Goal: Task Accomplishment & Management: Use online tool/utility

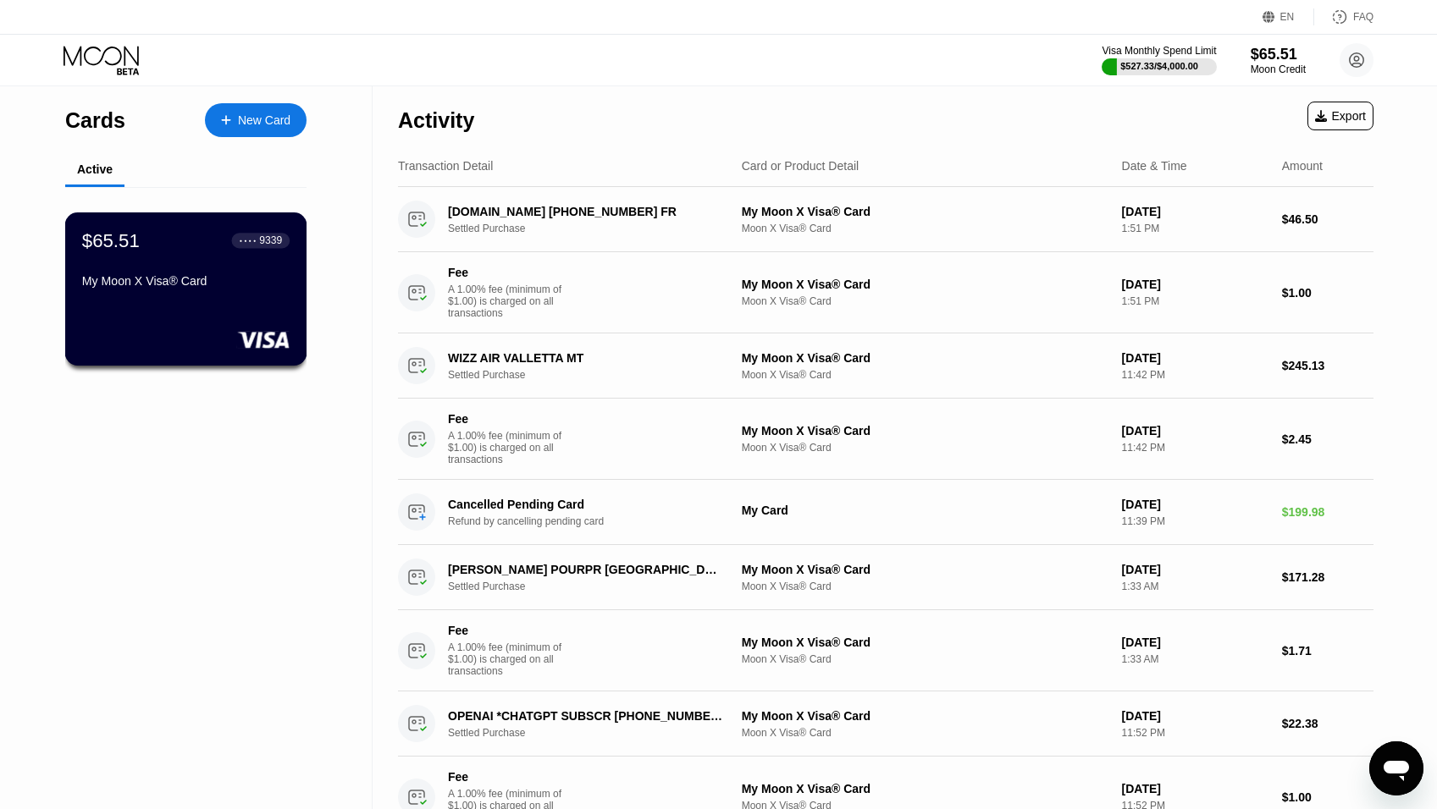
click at [121, 287] on div "My Moon X Visa® Card" at bounding box center [185, 281] width 207 height 14
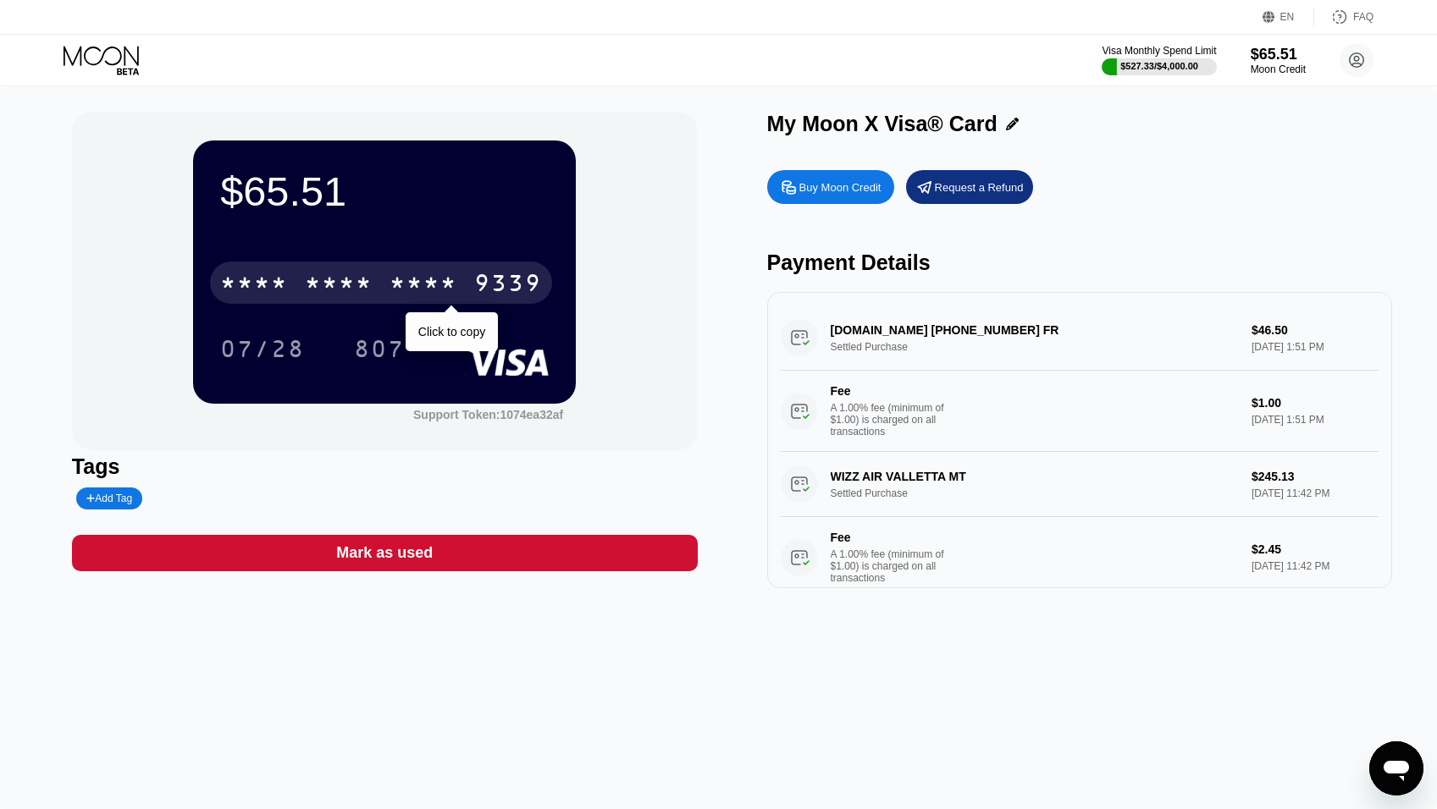
click at [461, 278] on div "* * * * * * * * * * * * 9339" at bounding box center [381, 283] width 342 height 42
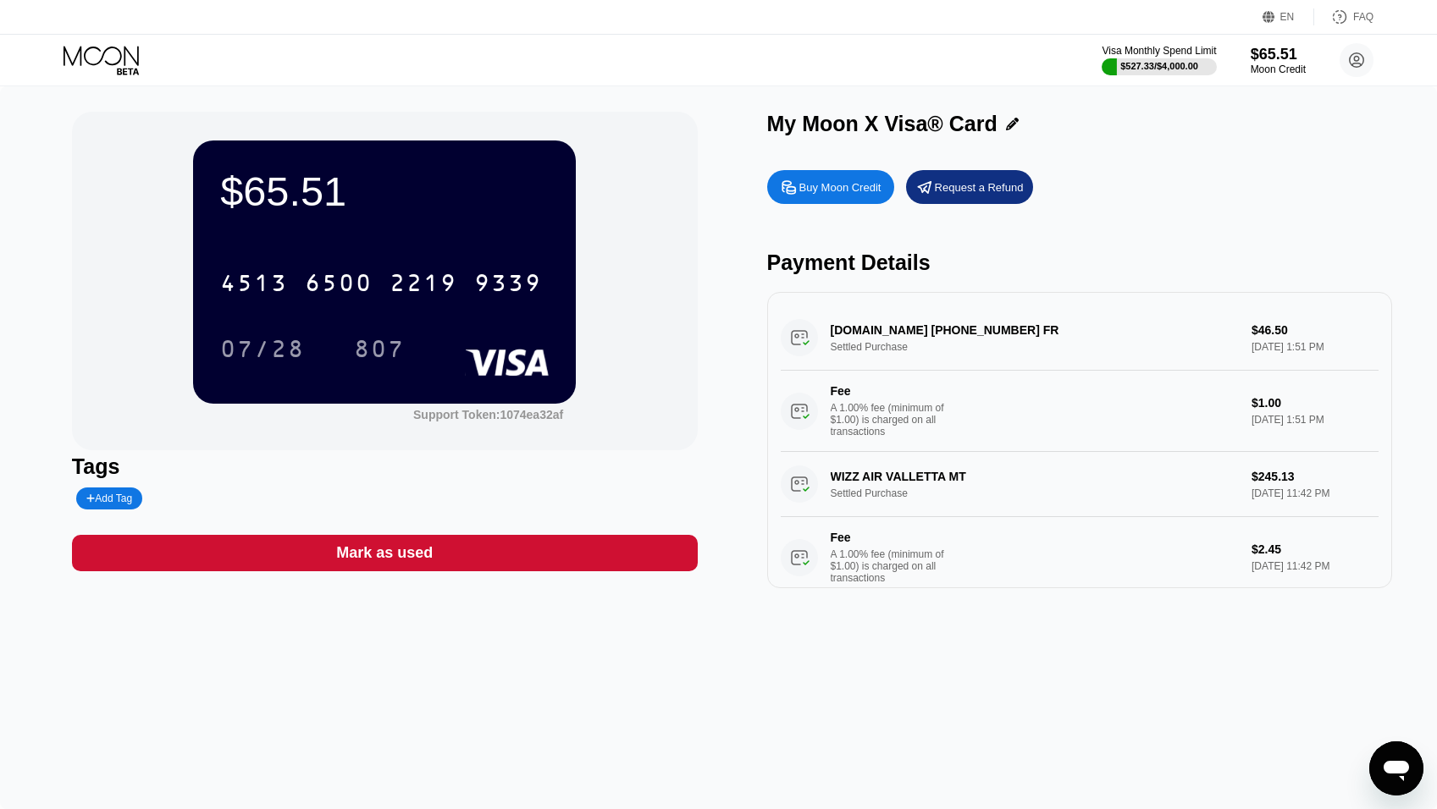
click at [80, 56] on icon at bounding box center [100, 55] width 75 height 19
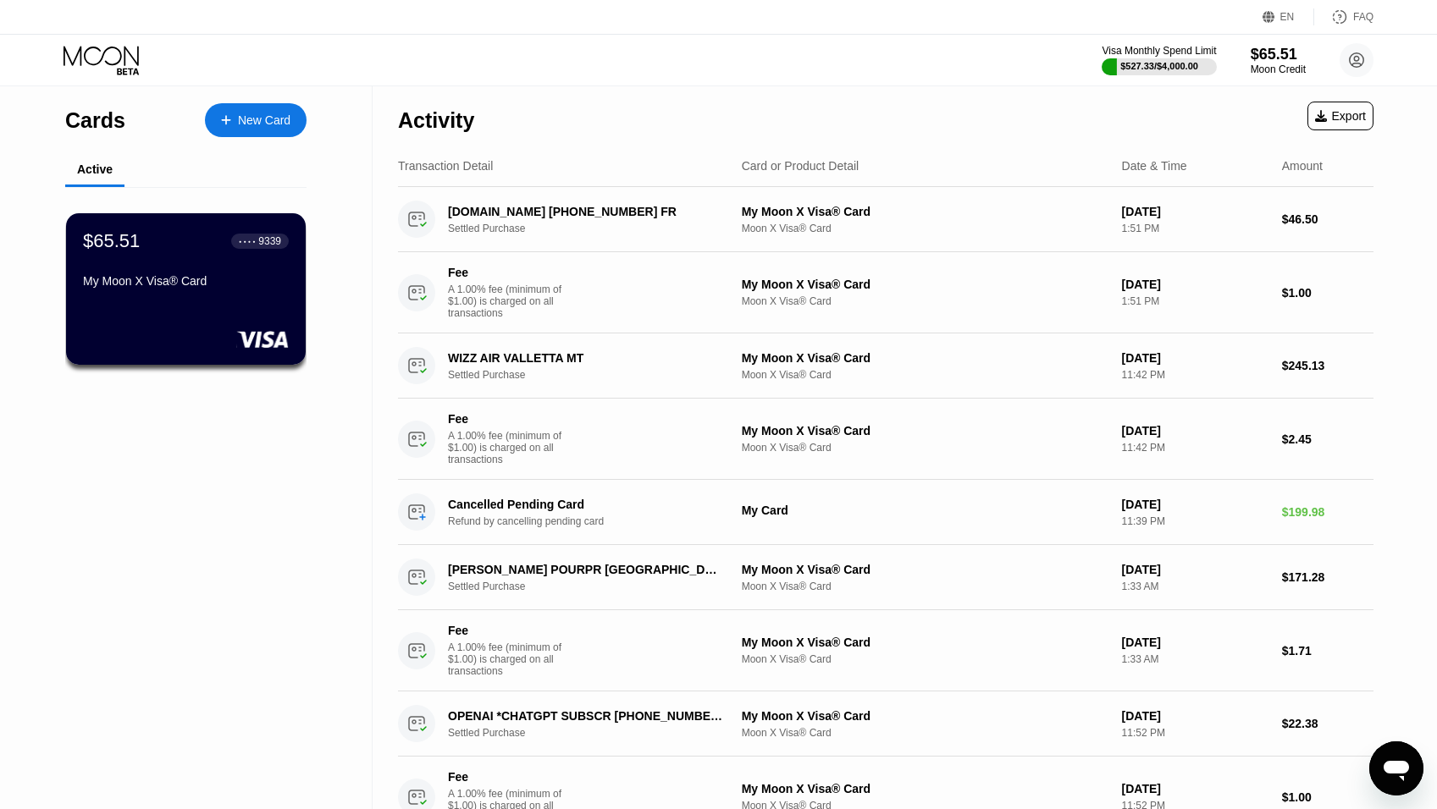
click at [284, 126] on div "New Card" at bounding box center [264, 120] width 52 height 14
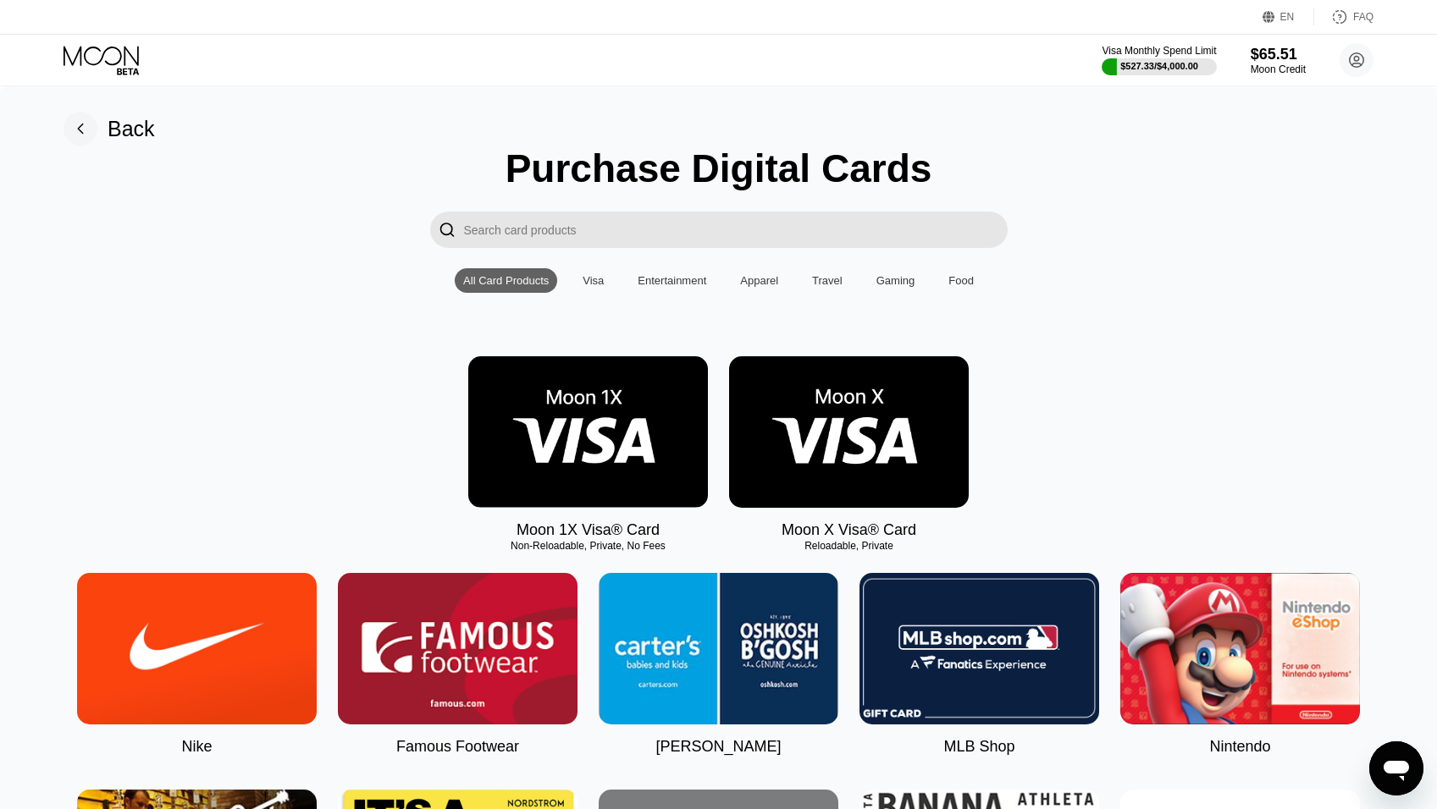
click at [483, 238] on input "Search card products" at bounding box center [735, 230] width 543 height 36
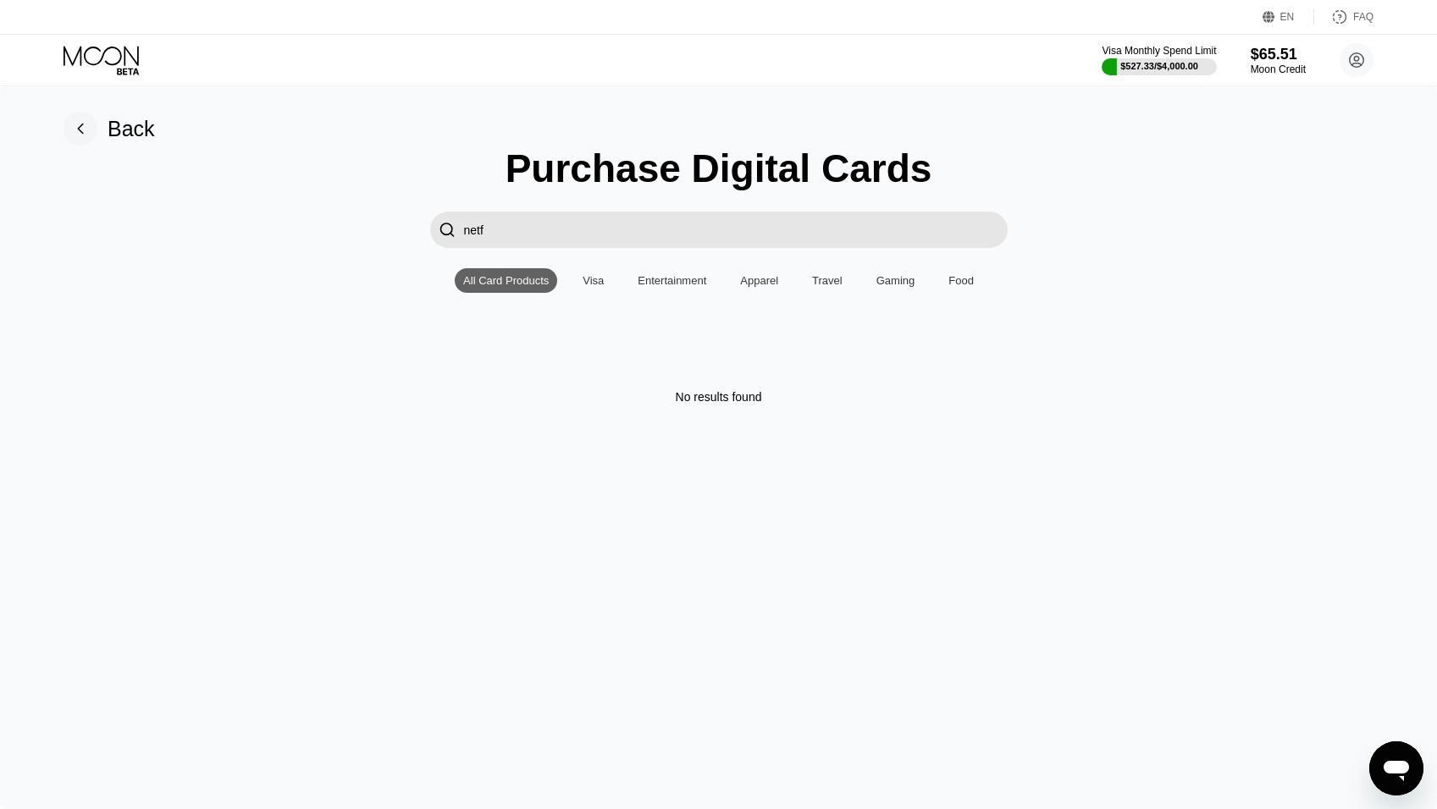
click at [517, 233] on input "netf" at bounding box center [735, 230] width 543 height 36
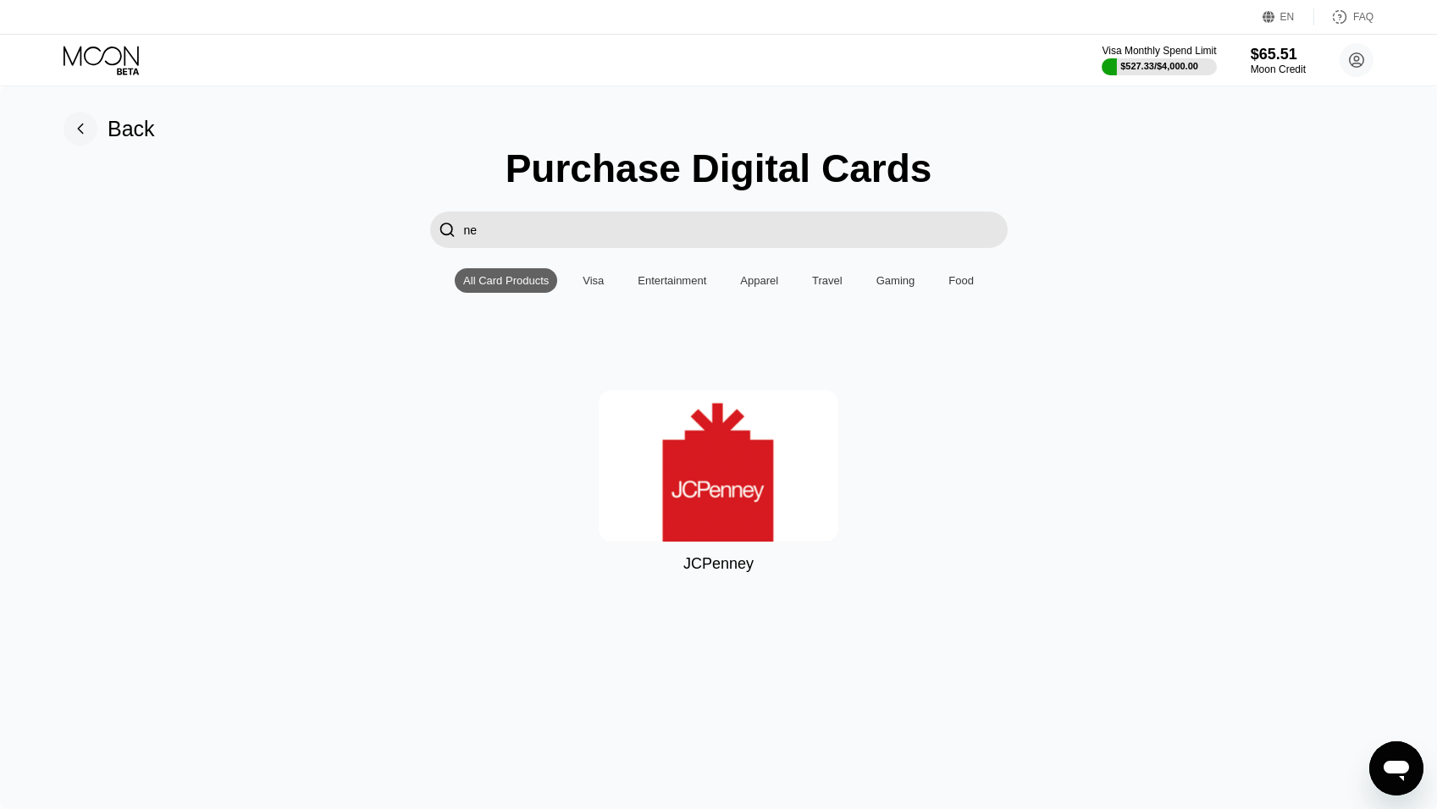
type input "n"
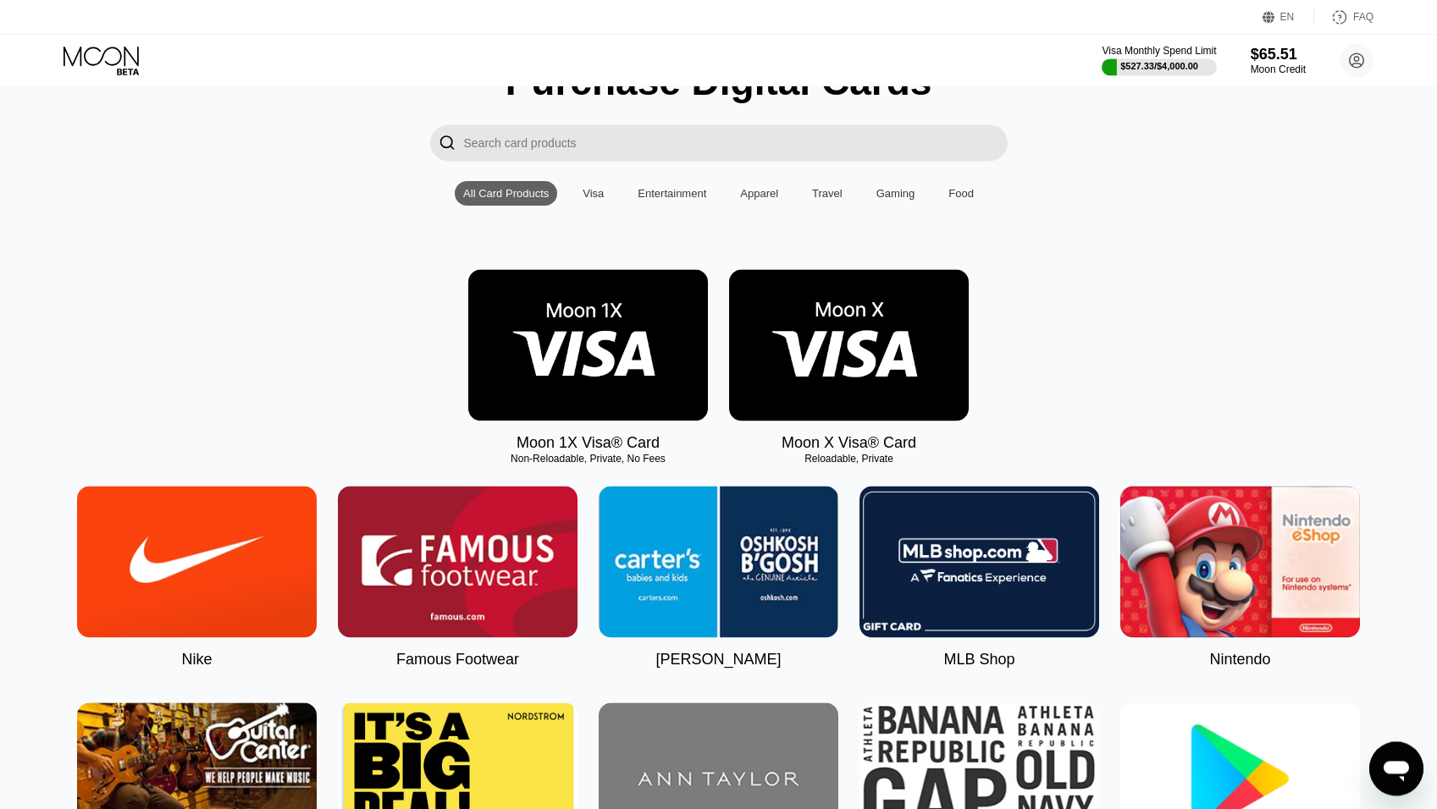
scroll to position [86, 0]
click at [655, 198] on div "Entertainment" at bounding box center [671, 194] width 69 height 13
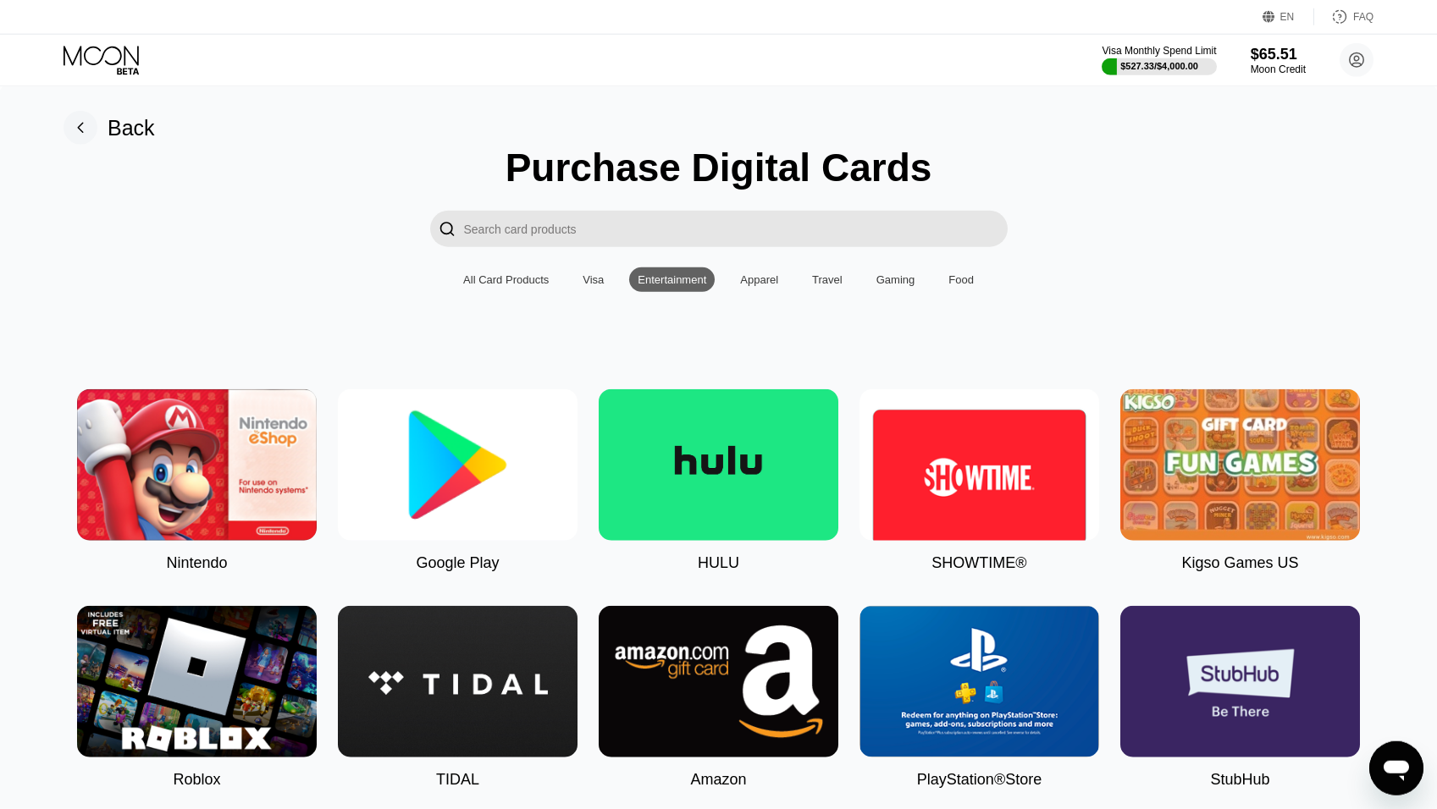
scroll to position [0, 0]
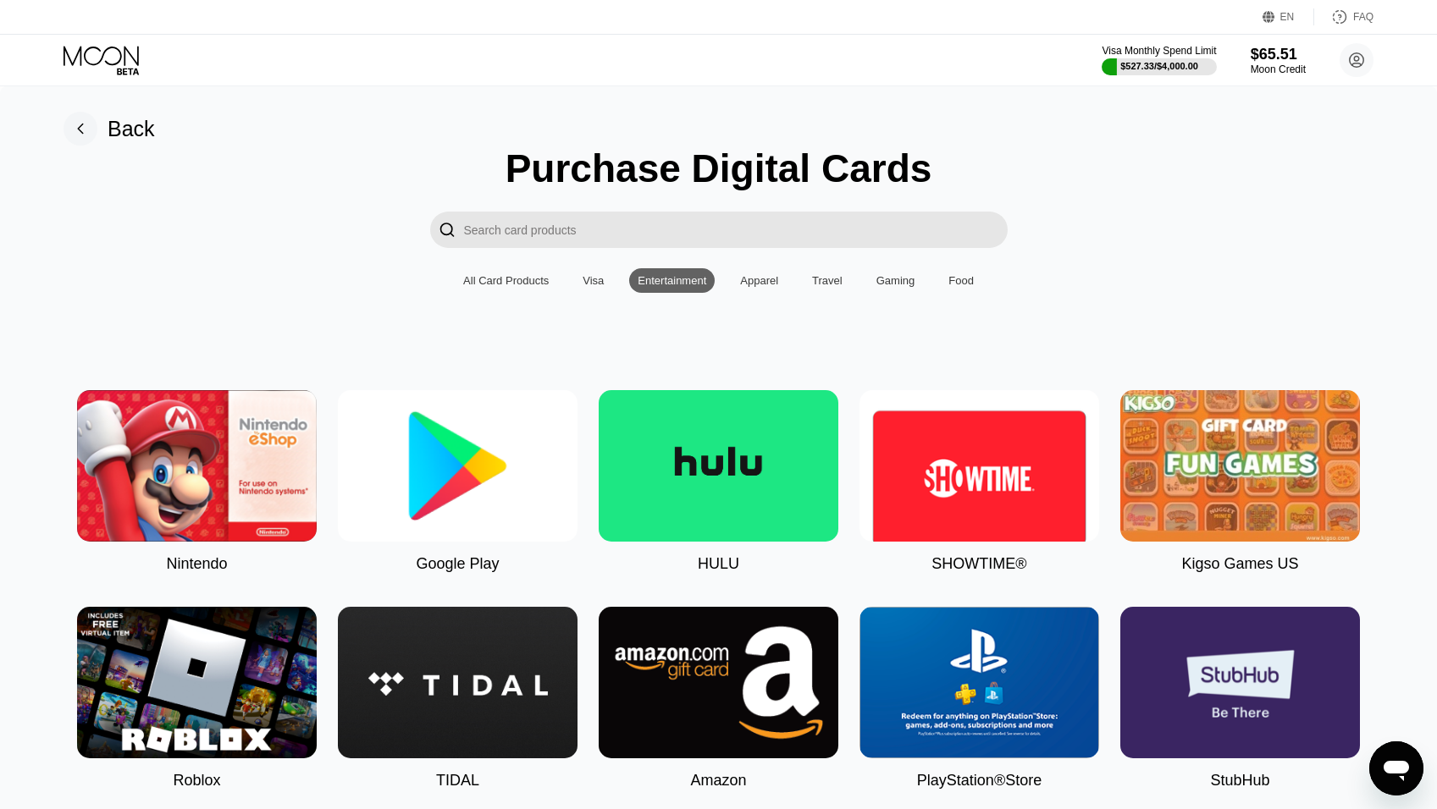
click at [503, 232] on input "Search card products" at bounding box center [735, 230] width 543 height 36
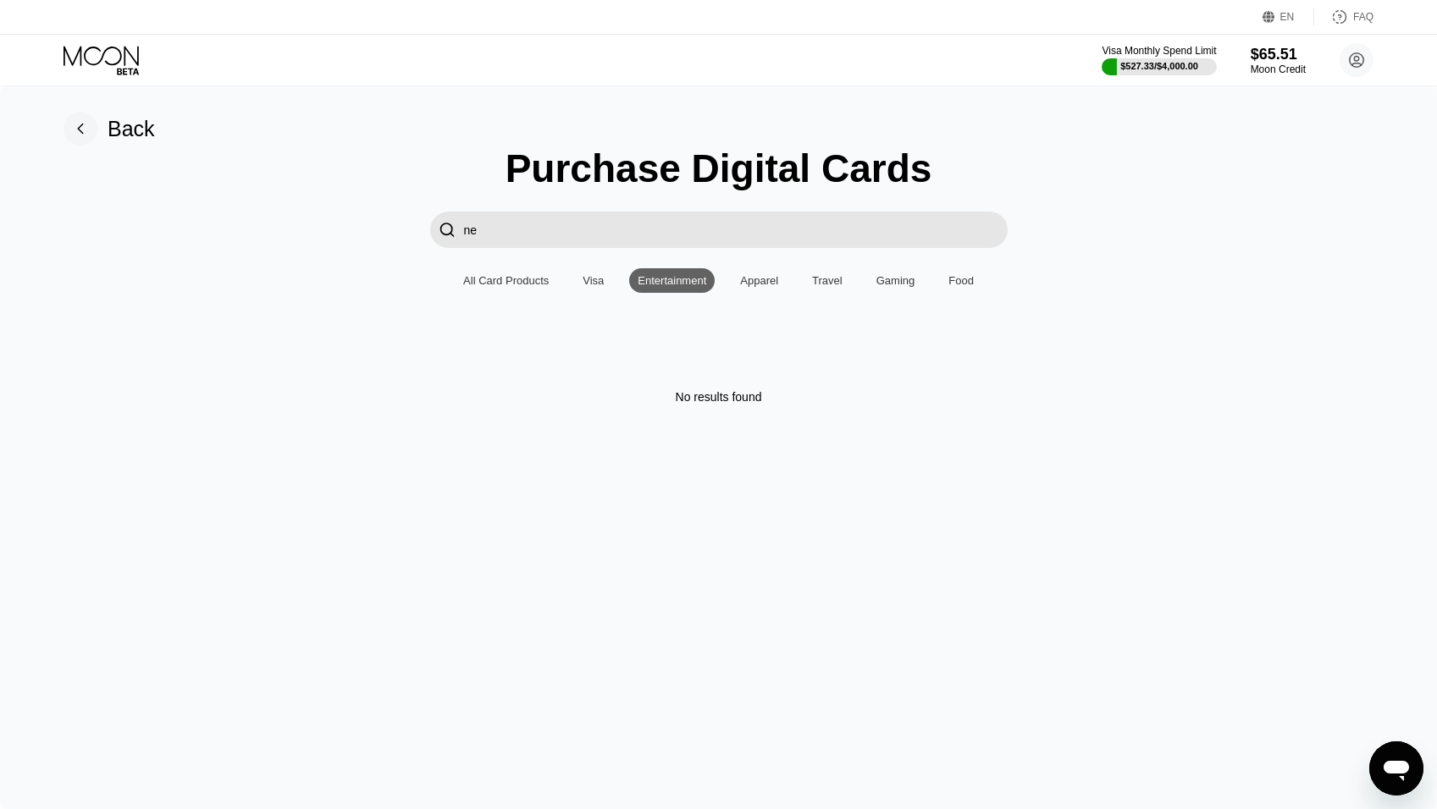
type input "n"
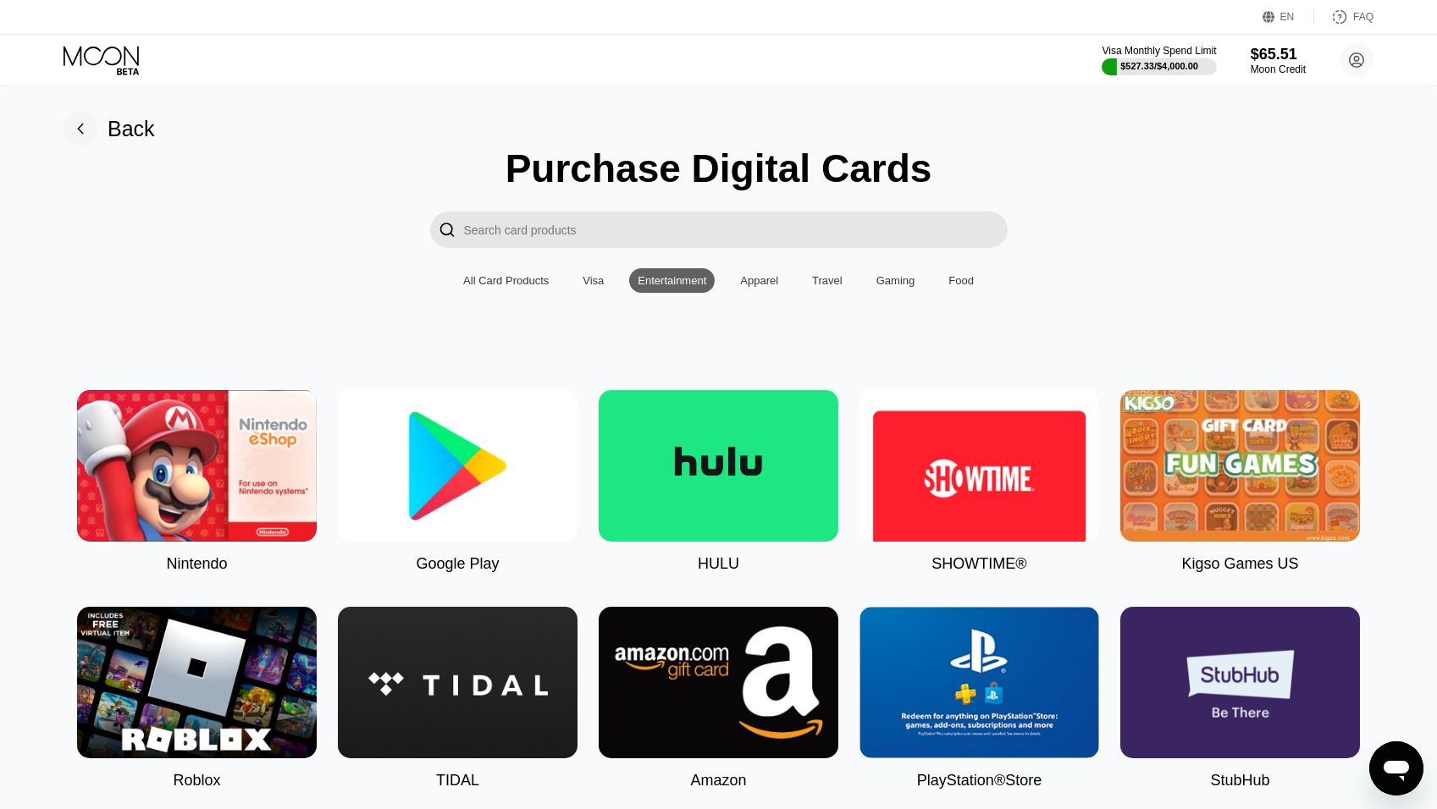
drag, startPoint x: 754, startPoint y: 283, endPoint x: 1391, endPoint y: 561, distance: 694.9
click at [753, 283] on div "Apparel" at bounding box center [759, 280] width 38 height 13
click at [511, 287] on div "All Card Products" at bounding box center [506, 280] width 86 height 13
click at [524, 287] on div "All Card Products" at bounding box center [506, 280] width 86 height 13
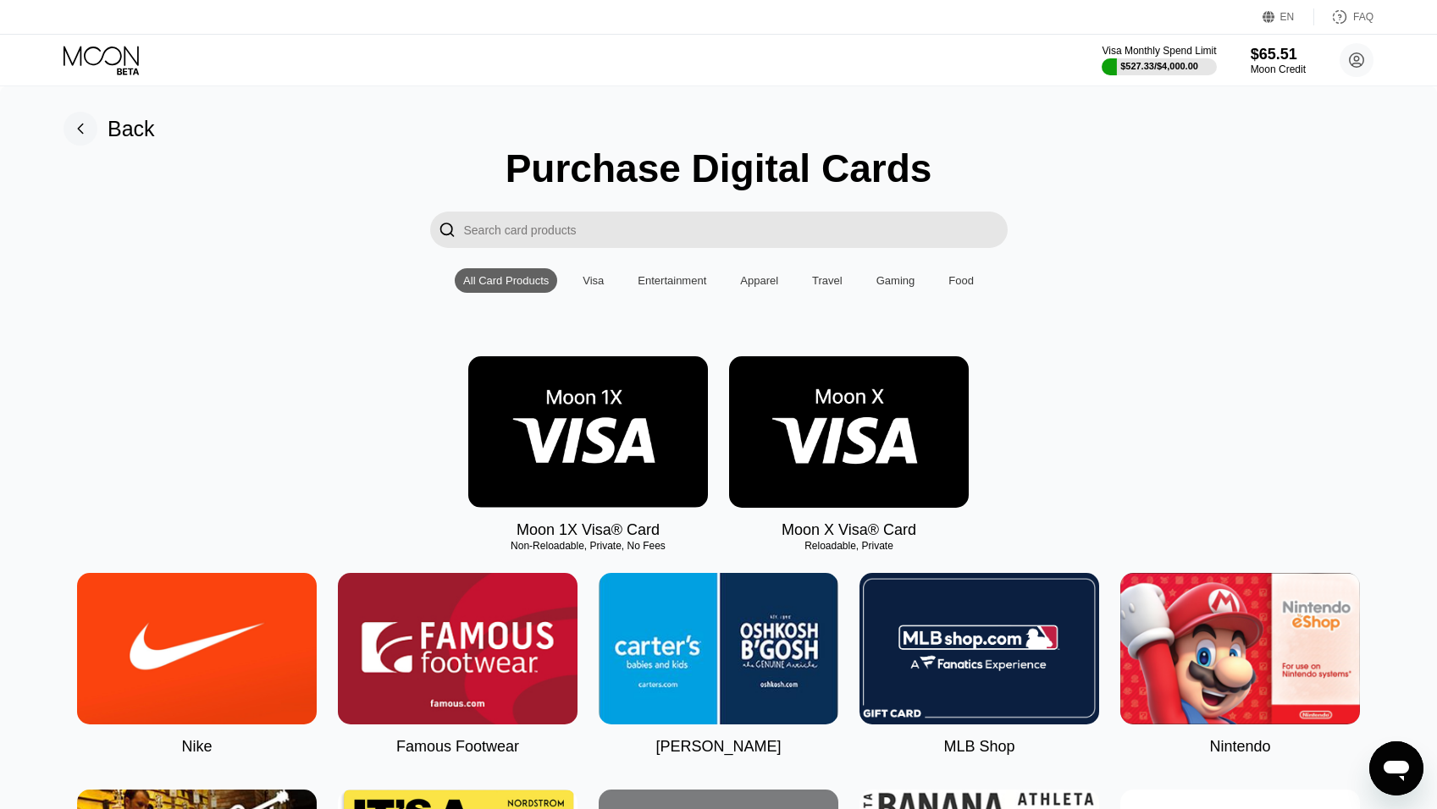
click at [529, 243] on input "Search card products" at bounding box center [735, 230] width 543 height 36
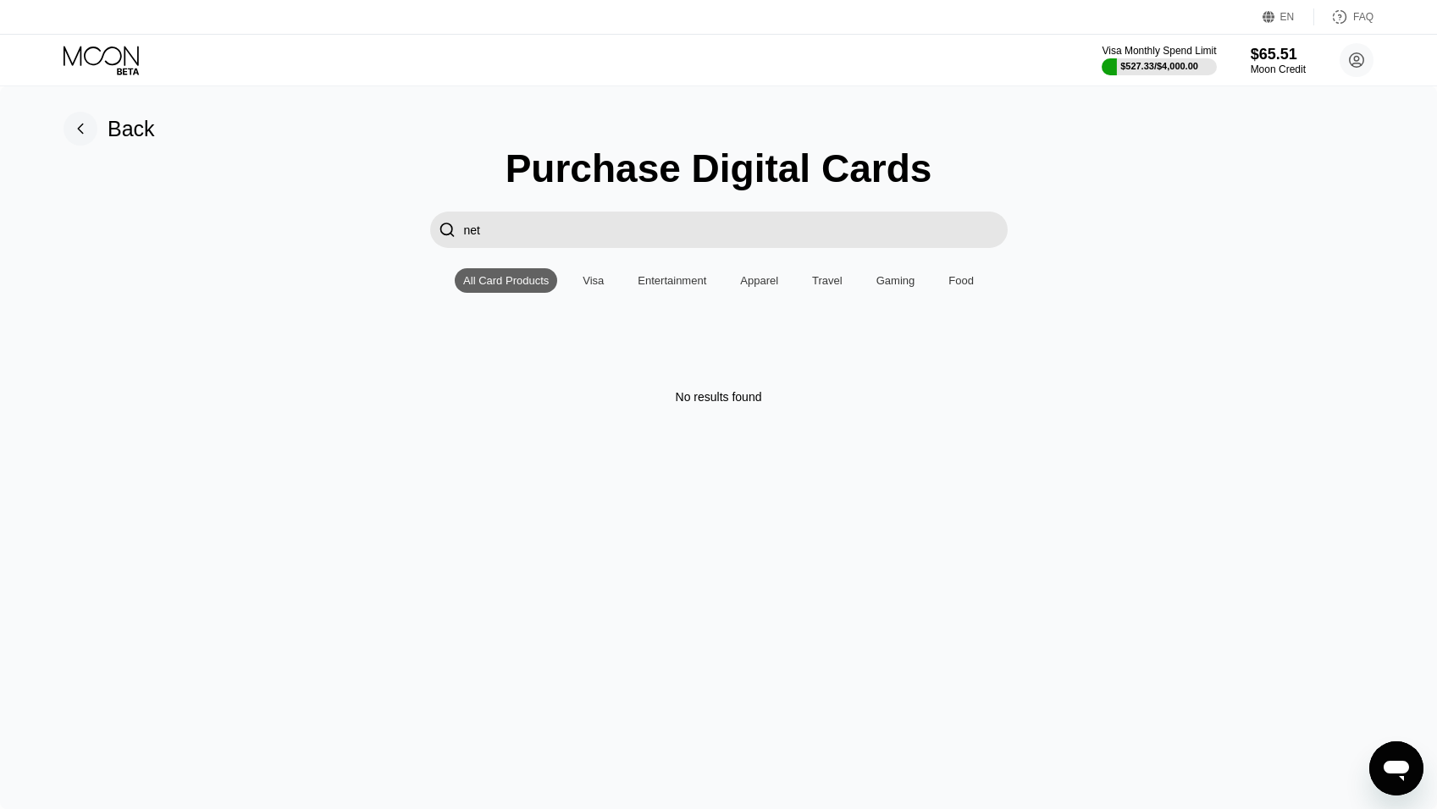
type input "net"
drag, startPoint x: 495, startPoint y: 237, endPoint x: 453, endPoint y: 240, distance: 42.4
click at [464, 240] on input "net" at bounding box center [735, 230] width 543 height 36
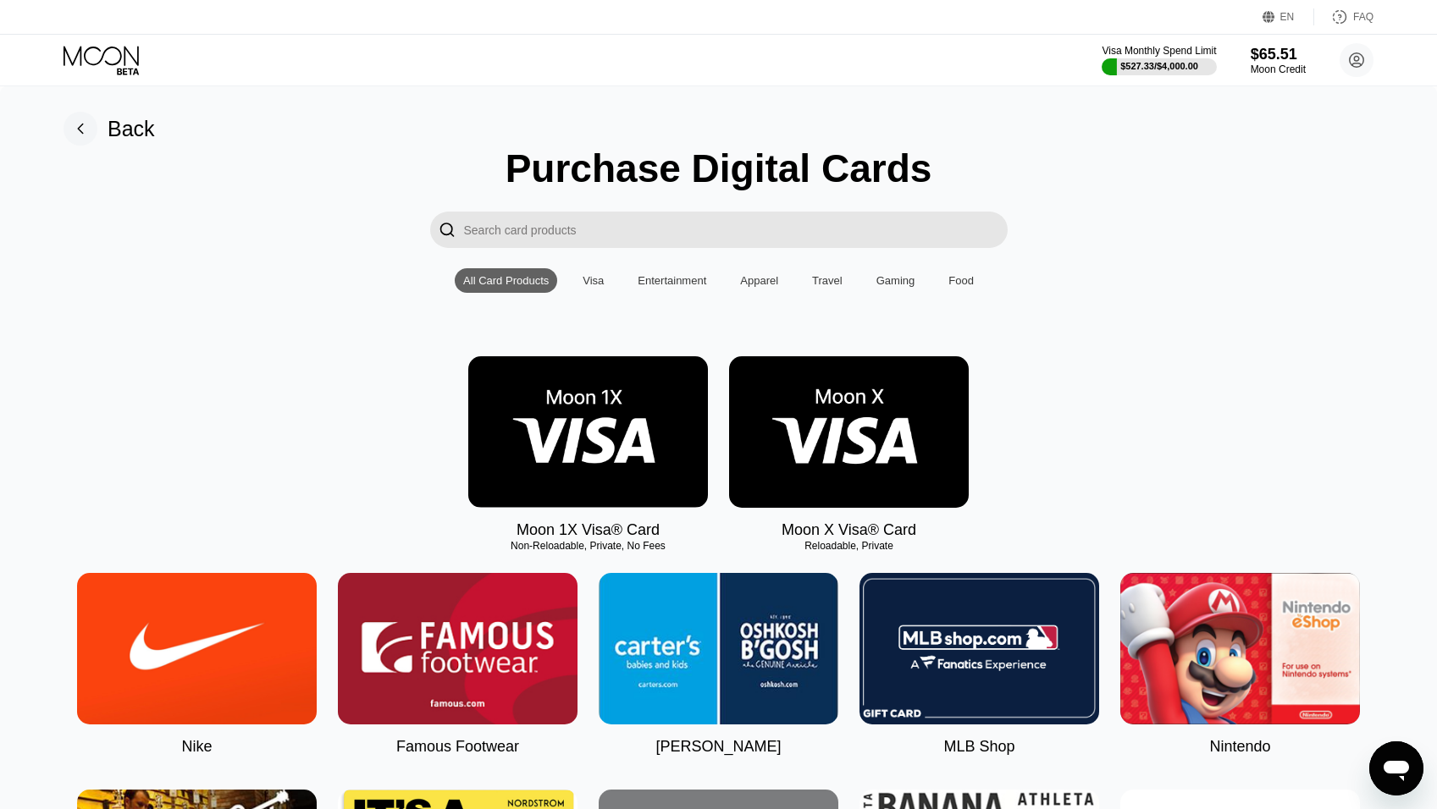
click at [94, 58] on icon at bounding box center [102, 61] width 79 height 30
